Goal: Use online tool/utility: Utilize a website feature to perform a specific function

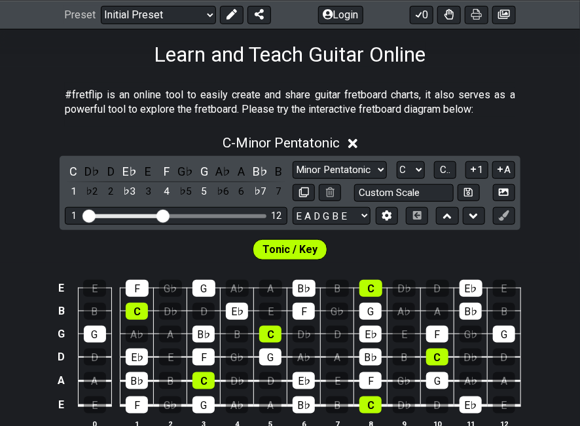
scroll to position [209, 0]
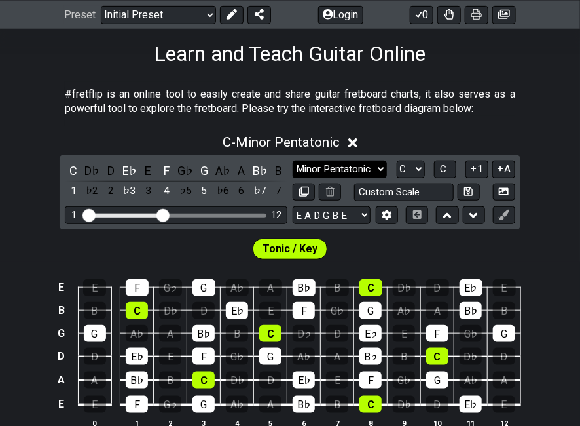
click at [375, 172] on select "Minor Pentatonic Click to edit Minor Pentatonic Major Pentatonic Minor Blues Ma…" at bounding box center [340, 169] width 94 height 18
select select "Major / [PERSON_NAME]"
click at [293, 160] on select "Minor Pentatonic Click to edit Minor Pentatonic Major Pentatonic Minor Blues Ma…" at bounding box center [340, 169] width 94 height 18
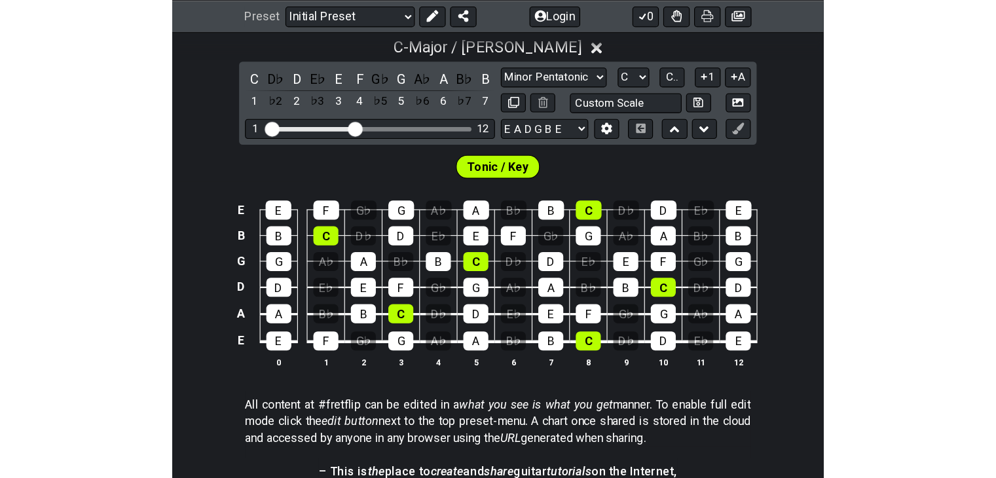
scroll to position [312, 0]
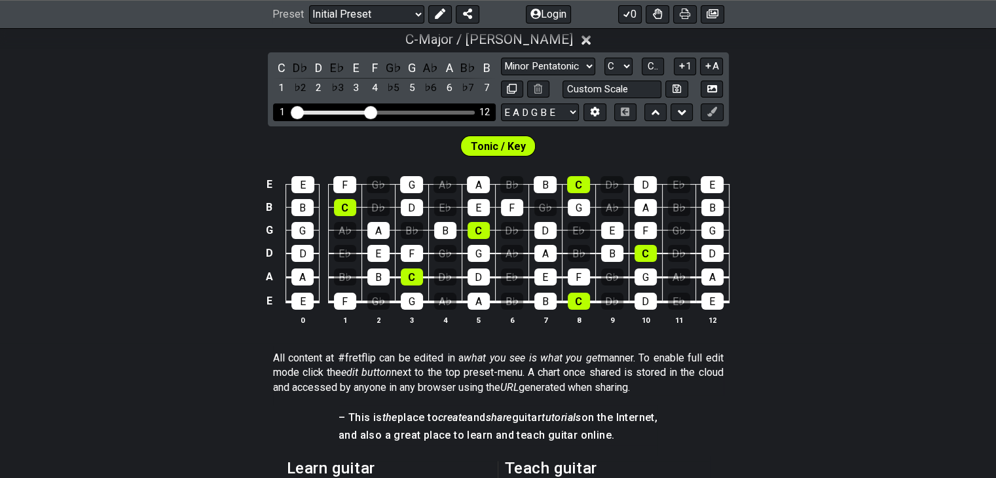
drag, startPoint x: 367, startPoint y: 105, endPoint x: 375, endPoint y: 107, distance: 8.1
click at [375, 107] on div "1 12" at bounding box center [384, 112] width 223 height 18
drag, startPoint x: 375, startPoint y: 107, endPoint x: 406, endPoint y: 111, distance: 31.7
click at [406, 111] on input "Visible fret range" at bounding box center [384, 111] width 186 height 0
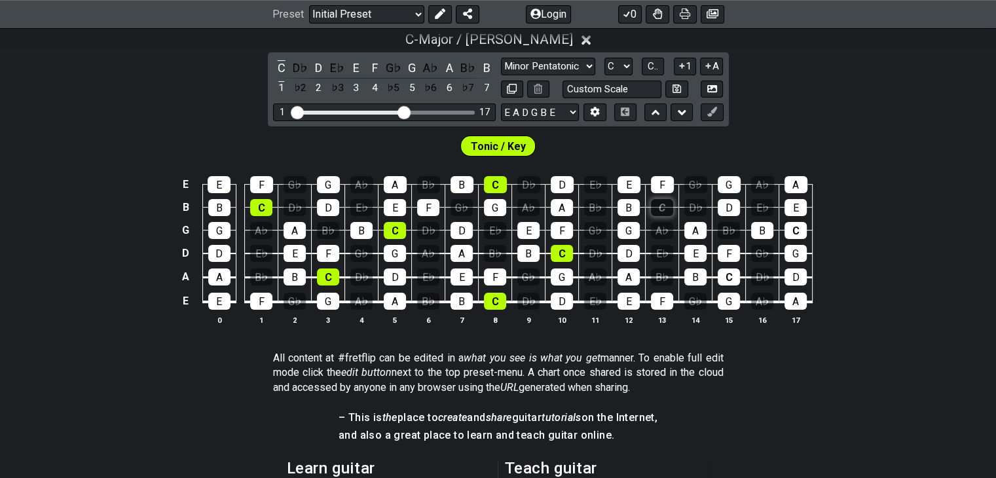
click at [580, 208] on div "C" at bounding box center [662, 207] width 22 height 17
click at [580, 207] on div "C" at bounding box center [662, 207] width 22 height 17
click at [502, 149] on span "Tonic / Key" at bounding box center [498, 146] width 55 height 19
click at [580, 278] on div "C" at bounding box center [729, 276] width 22 height 17
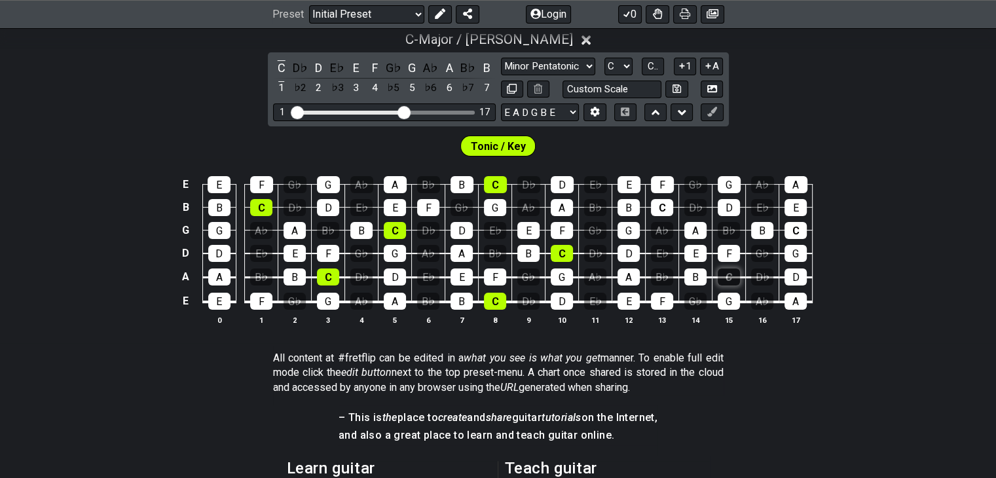
click at [580, 278] on div "C" at bounding box center [729, 276] width 22 height 17
